Goal: Check status: Check status

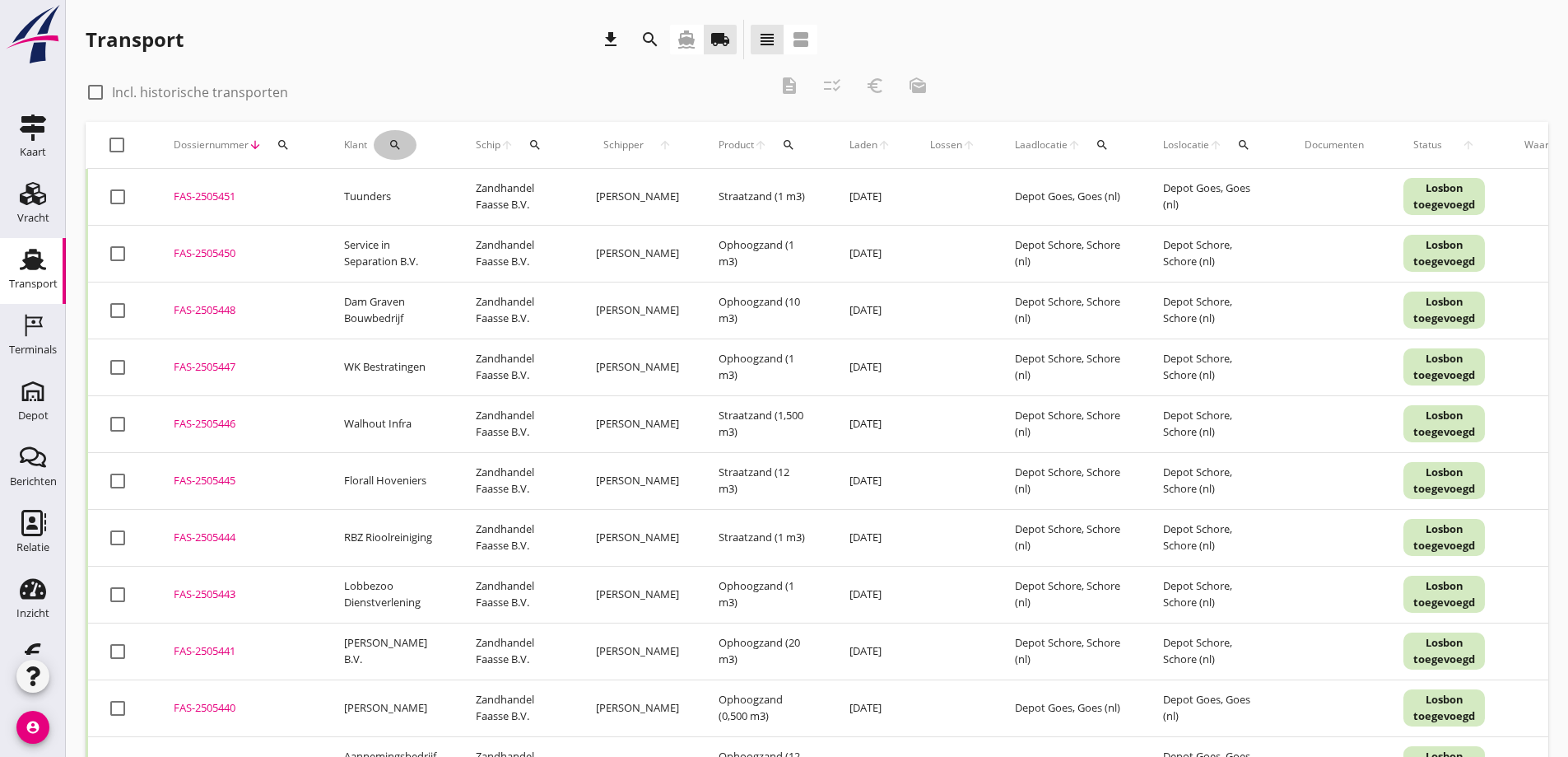
click at [391, 143] on icon "search" at bounding box center [394, 144] width 13 height 13
click at [419, 187] on input "Zoeken op opdrachtgever..." at bounding box center [465, 193] width 172 height 26
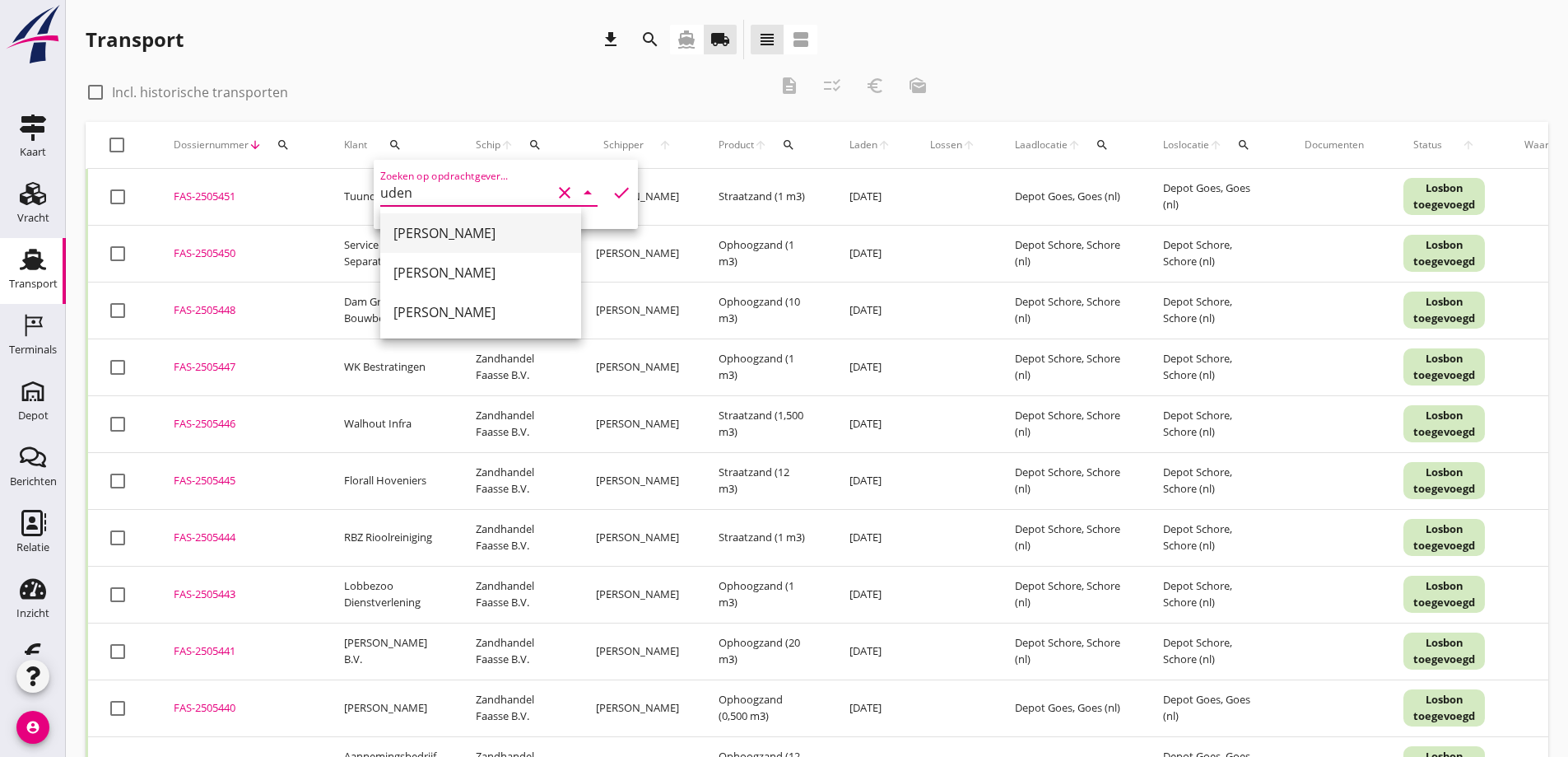
click at [437, 230] on div "[PERSON_NAME]" at bounding box center [480, 232] width 174 height 19
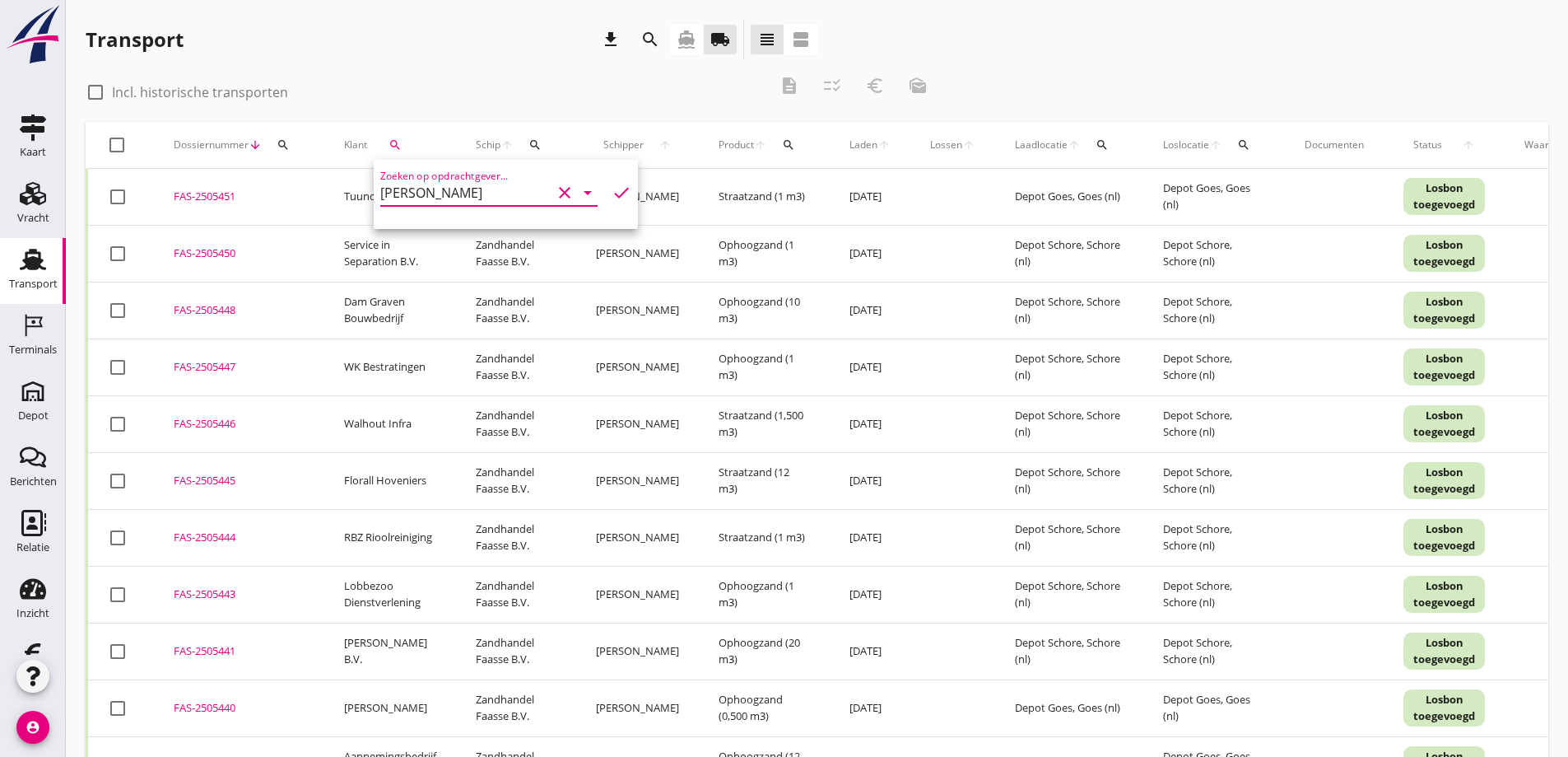
type input "[PERSON_NAME]"
click at [612, 188] on icon "check" at bounding box center [621, 193] width 19 height 19
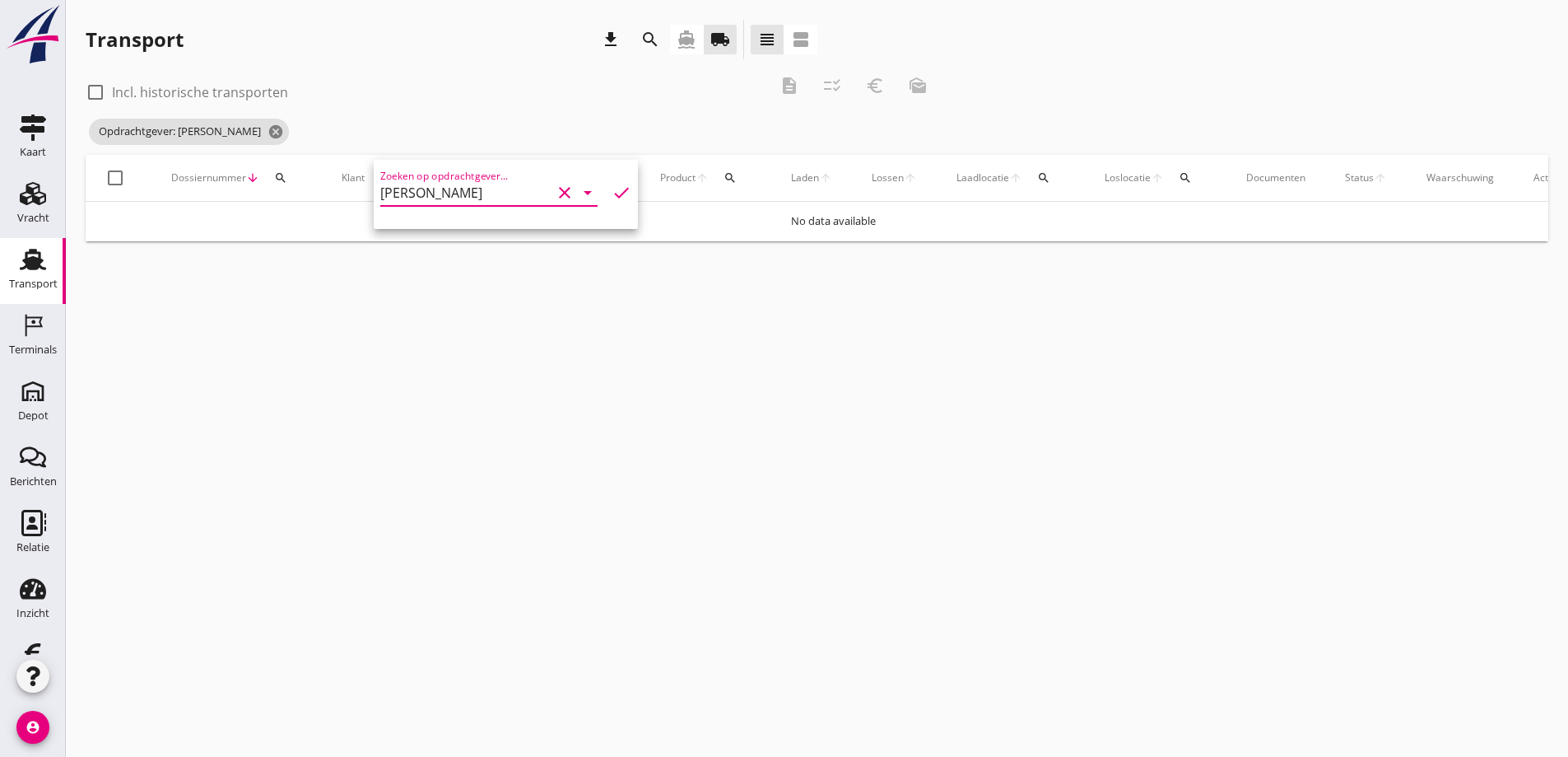
click at [100, 93] on div at bounding box center [96, 92] width 28 height 28
checkbox input "true"
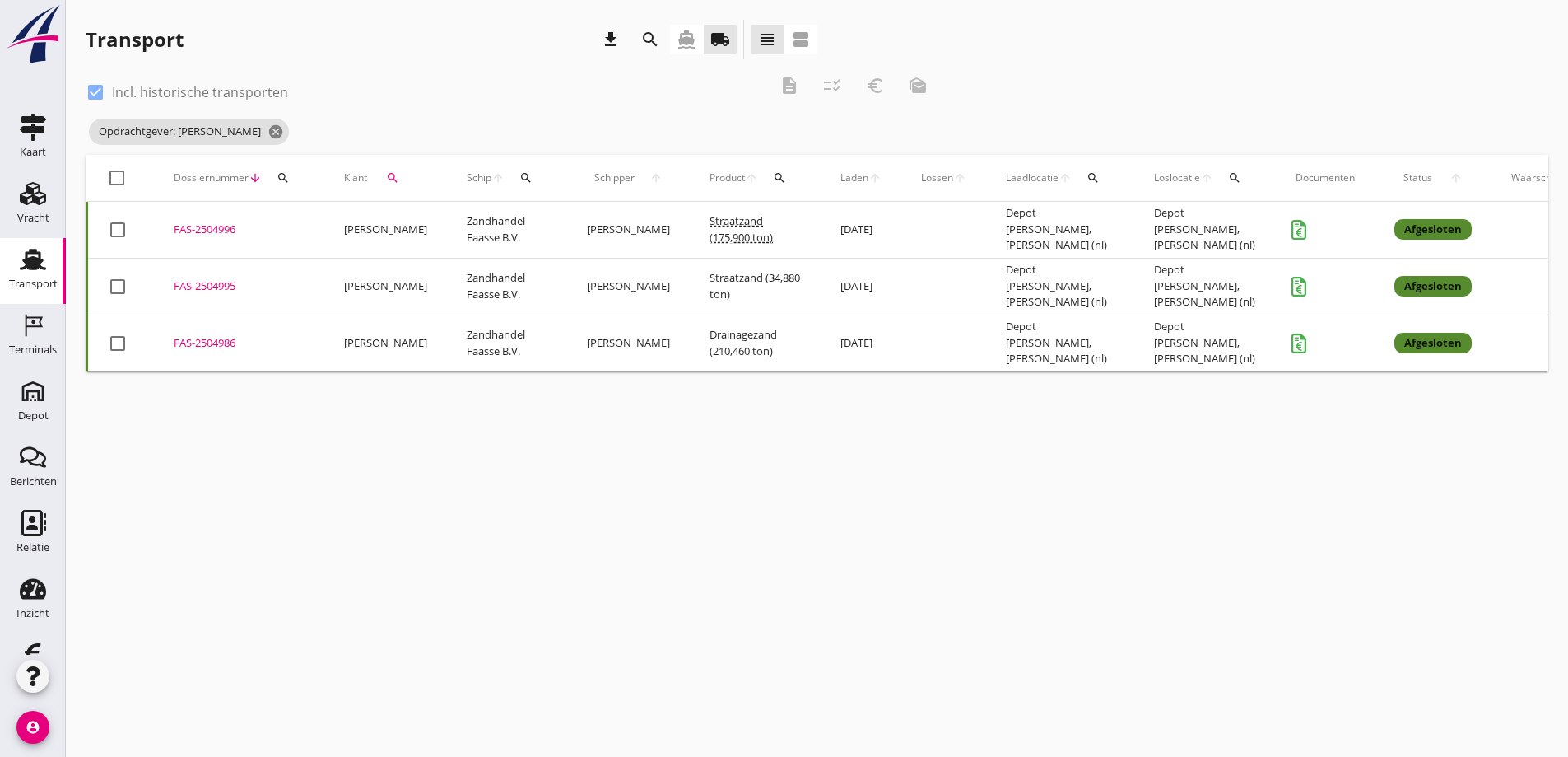
click at [216, 228] on div "FAS-2504996" at bounding box center [238, 230] width 131 height 17
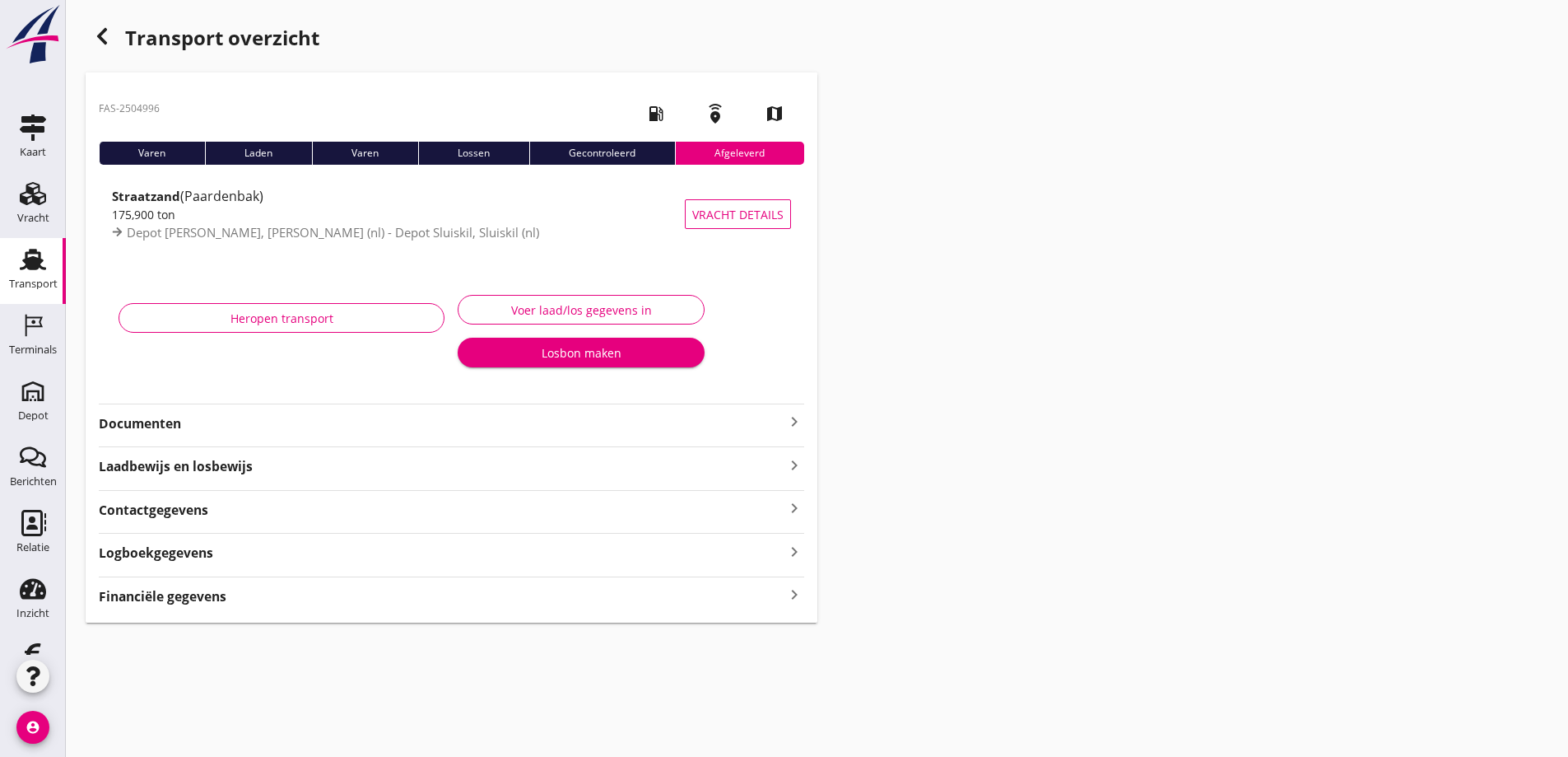
click at [152, 417] on strong "Documenten" at bounding box center [441, 423] width 685 height 19
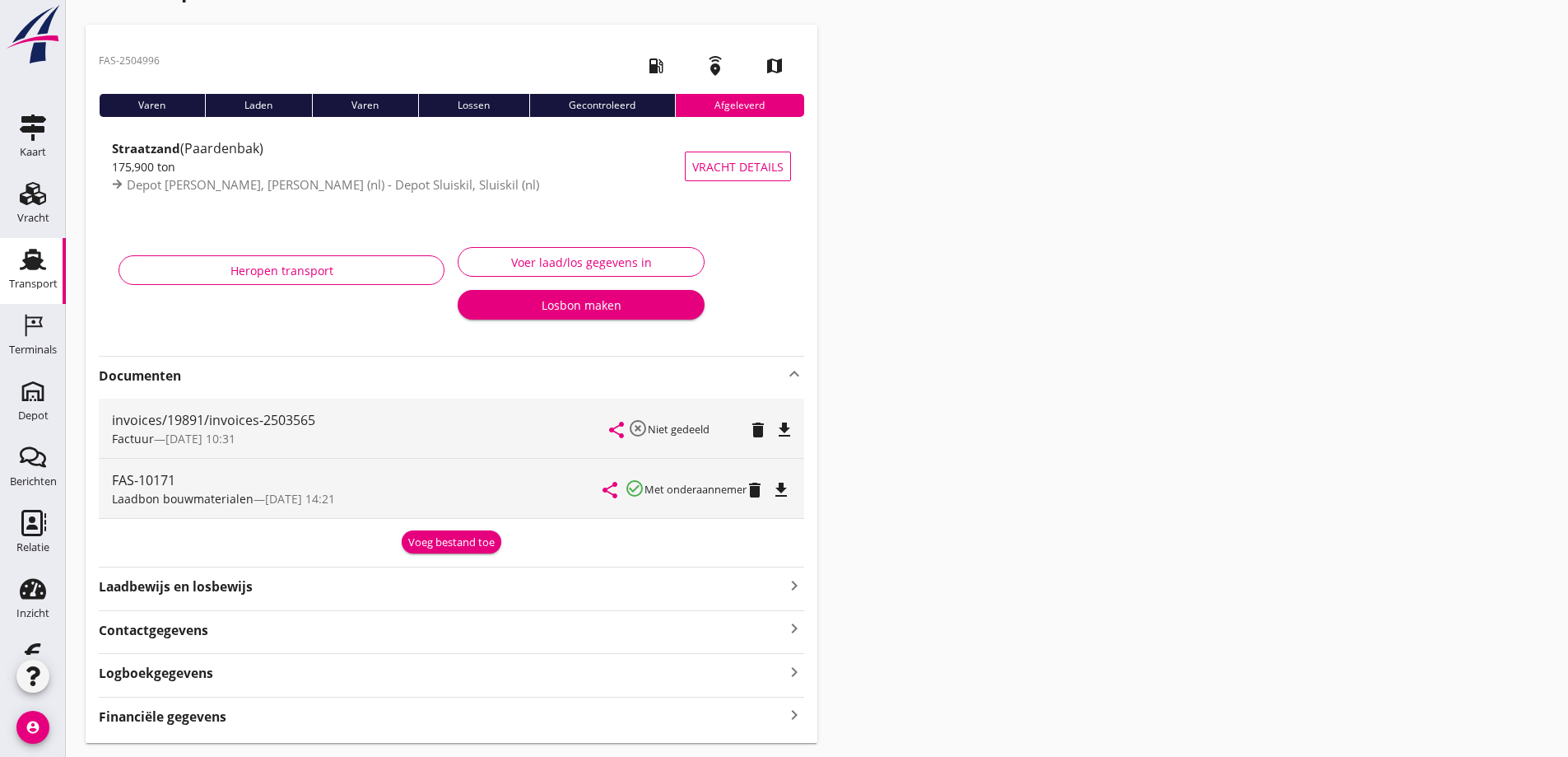
scroll to position [93, 0]
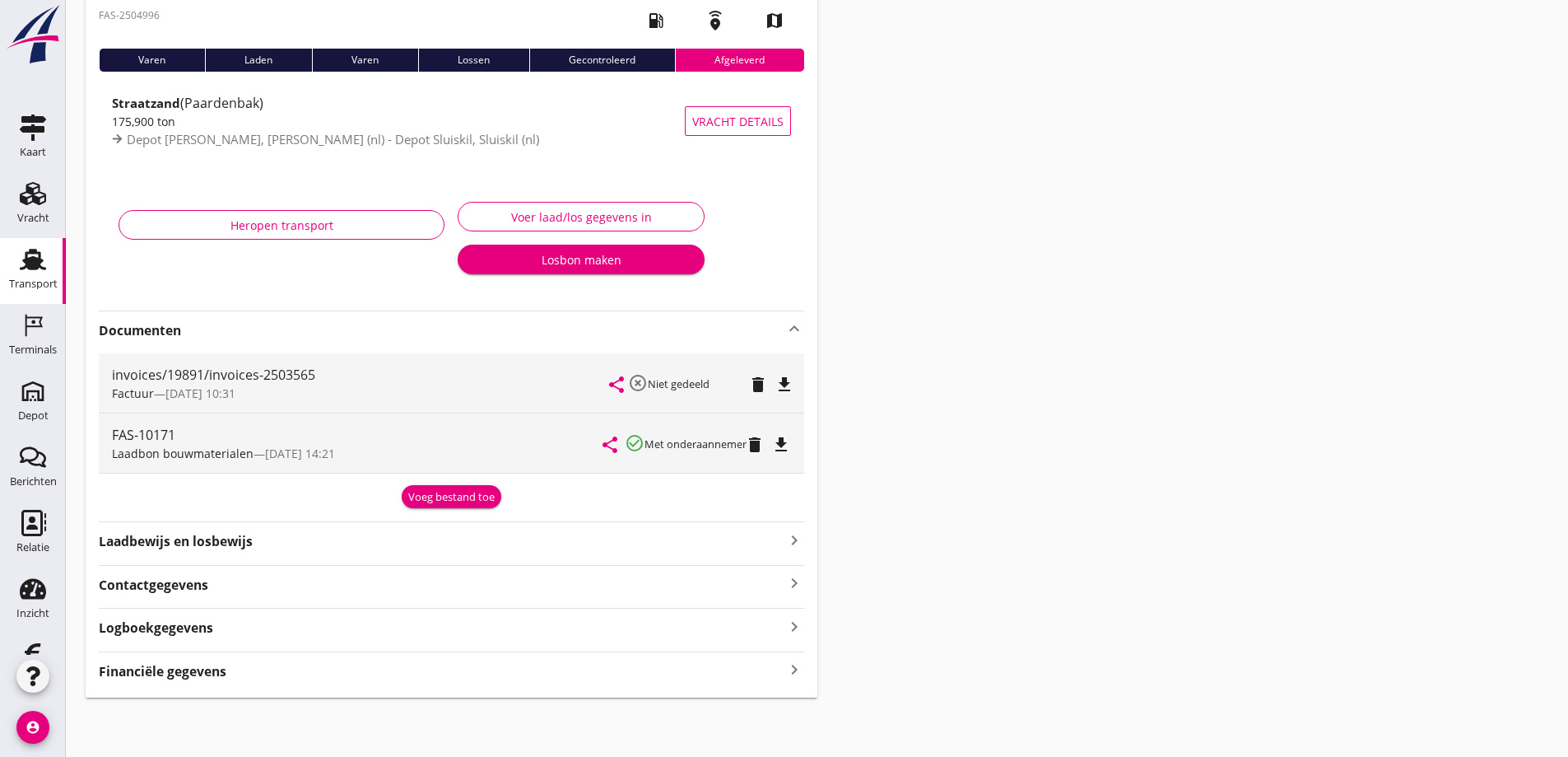
click at [783, 381] on icon "file_download" at bounding box center [784, 385] width 19 height 19
